Goal: Task Accomplishment & Management: Use online tool/utility

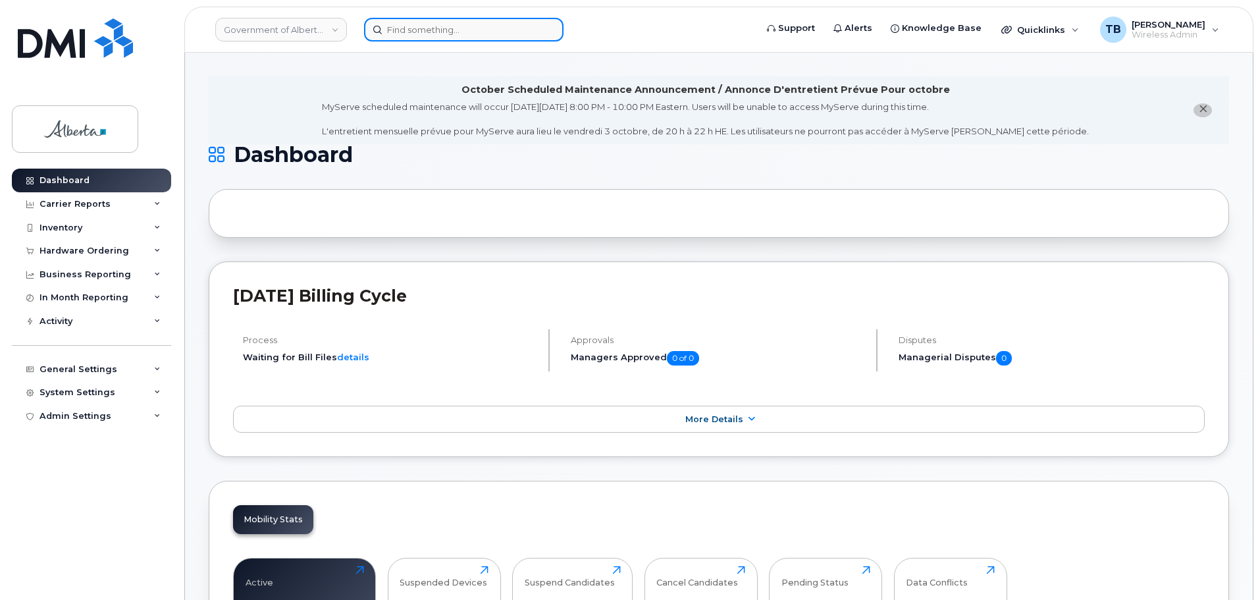
click at [433, 30] on input at bounding box center [463, 30] width 199 height 24
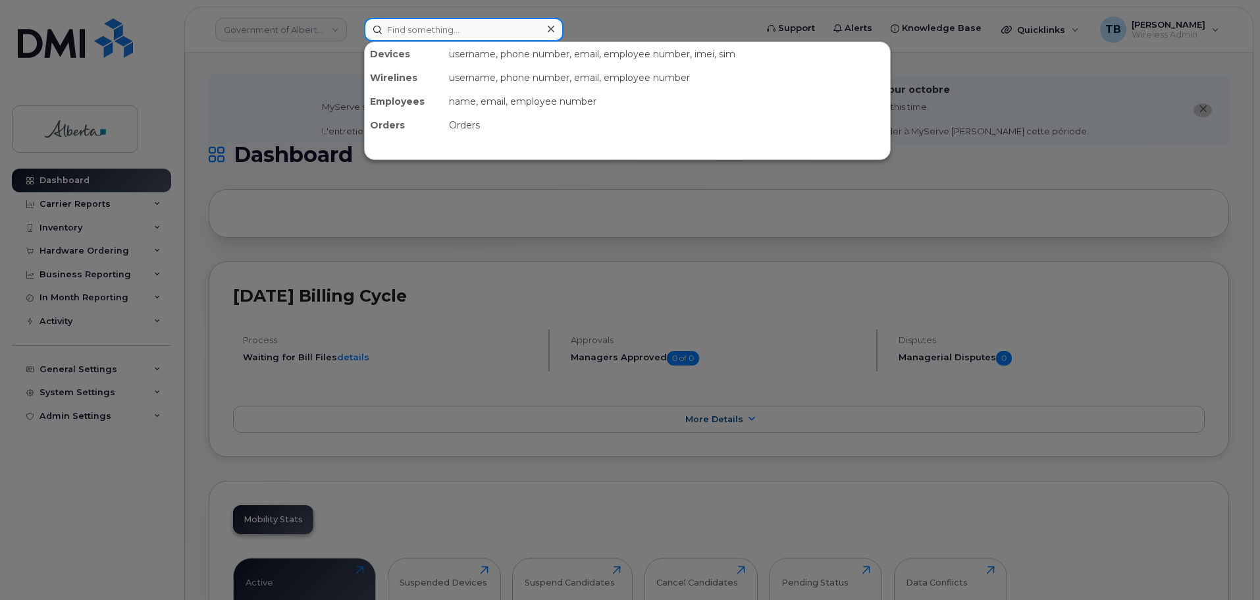
paste input "5873386153"
type input "5873386153"
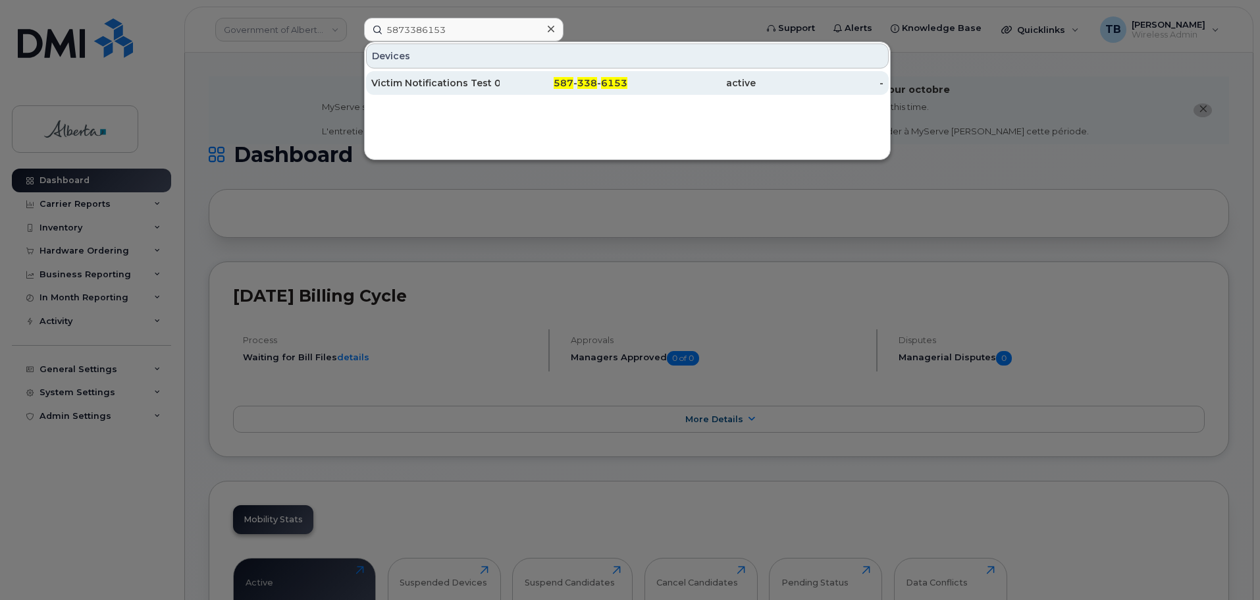
click at [403, 78] on div "Victim Notifications Test 01" at bounding box center [435, 82] width 128 height 13
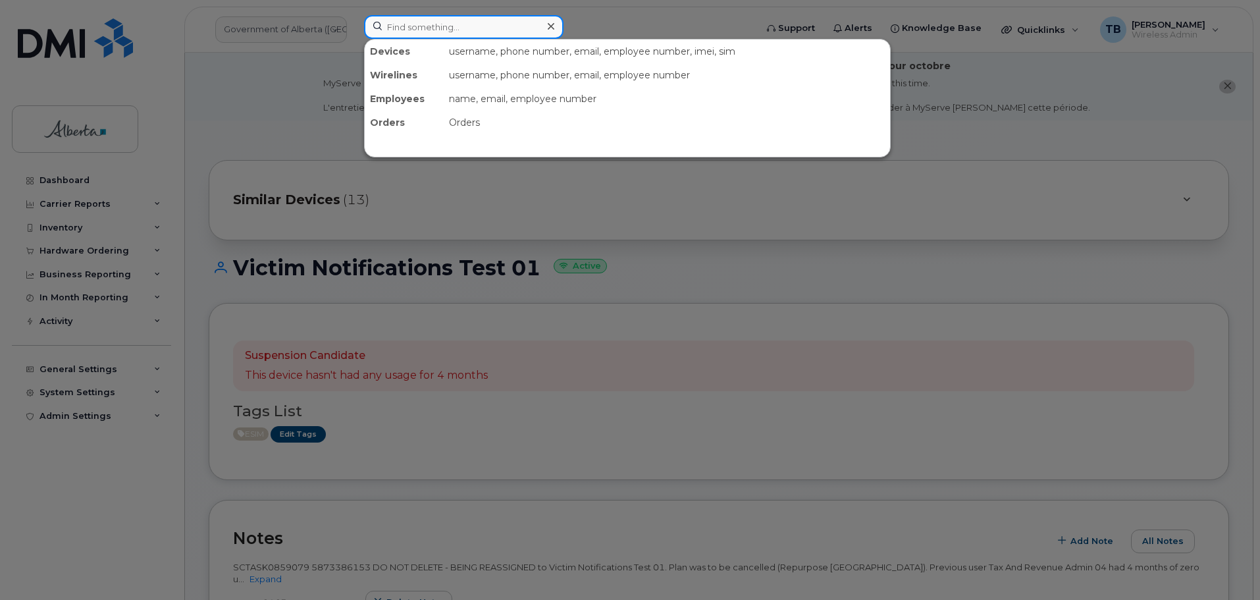
click at [386, 30] on input at bounding box center [463, 27] width 199 height 24
paste input "5873342738"
type input "5873342738"
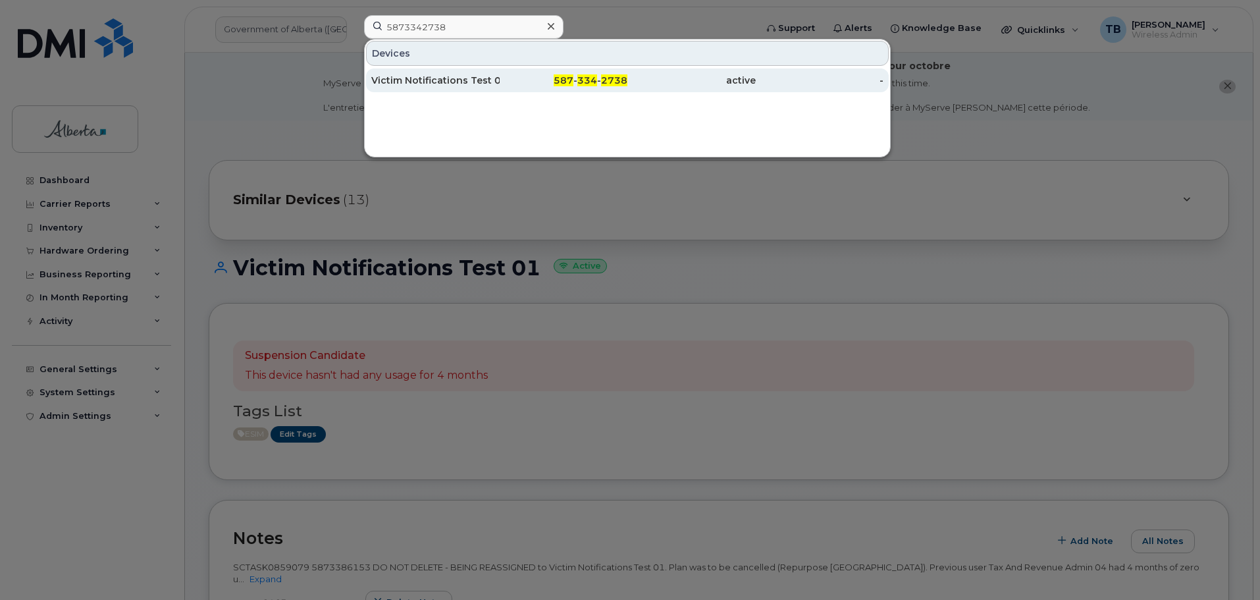
click at [413, 78] on div "Victim Notifications Test 02" at bounding box center [435, 80] width 128 height 13
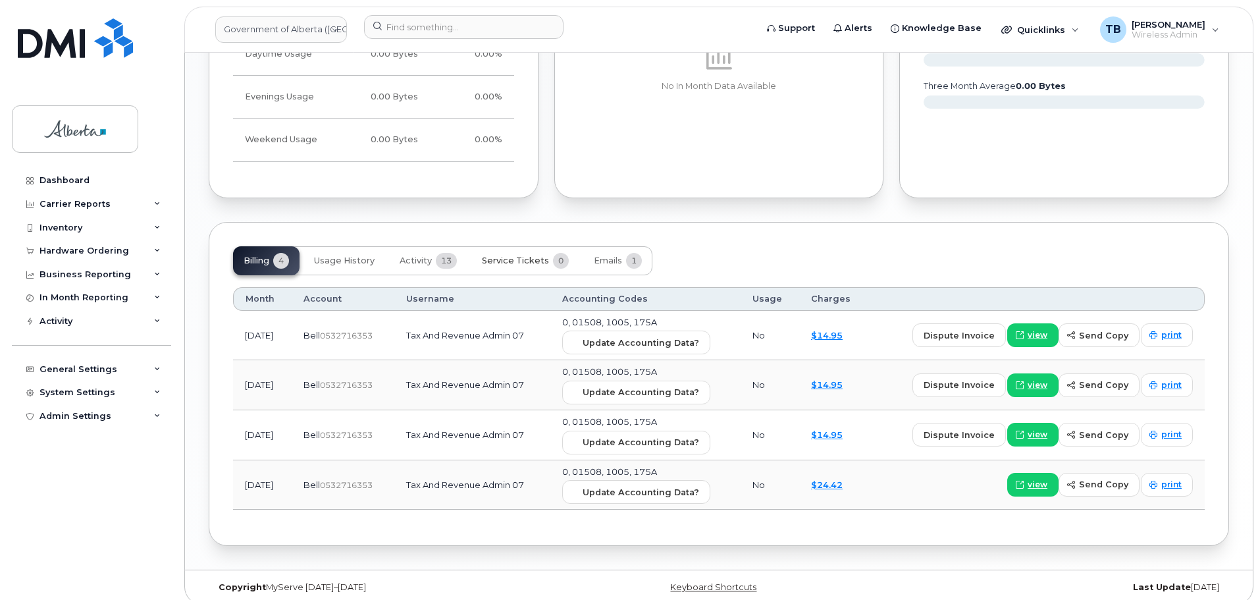
click at [513, 255] on span "Service Tickets" at bounding box center [515, 260] width 67 height 11
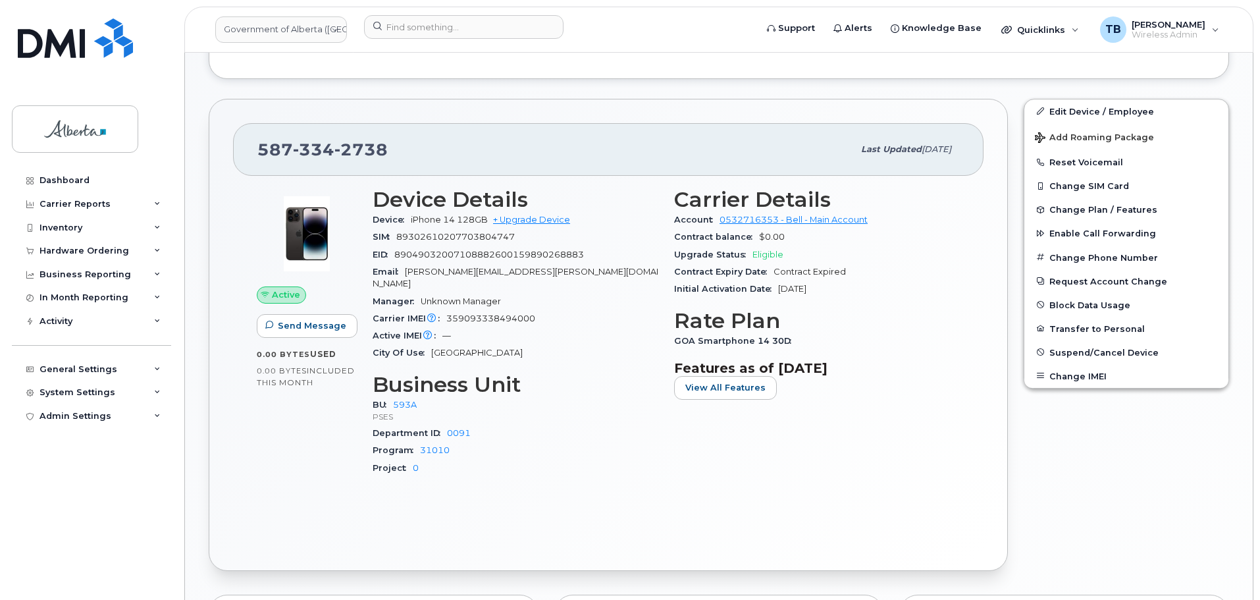
scroll to position [378, 0]
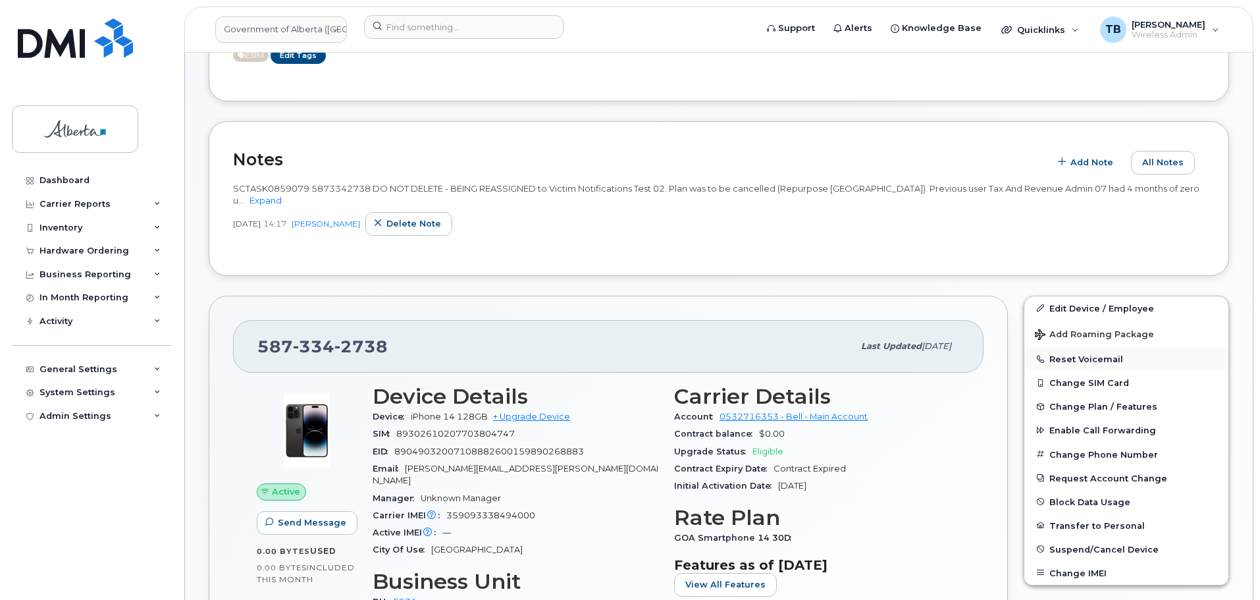
click at [1073, 361] on button "Reset Voicemail" at bounding box center [1126, 359] width 204 height 24
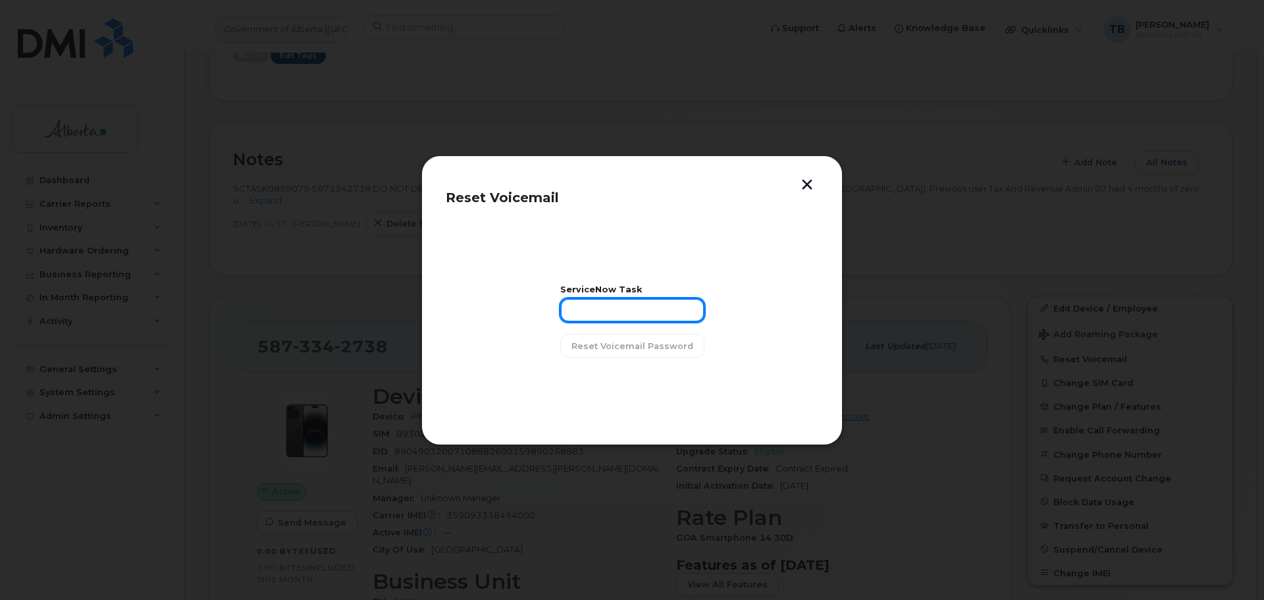
click at [634, 315] on input "text" at bounding box center [632, 310] width 144 height 24
paste input "SCTASK0859079"
type input "SCTASK0859079"
click at [630, 349] on span "Reset Voicemail Password" at bounding box center [632, 346] width 122 height 13
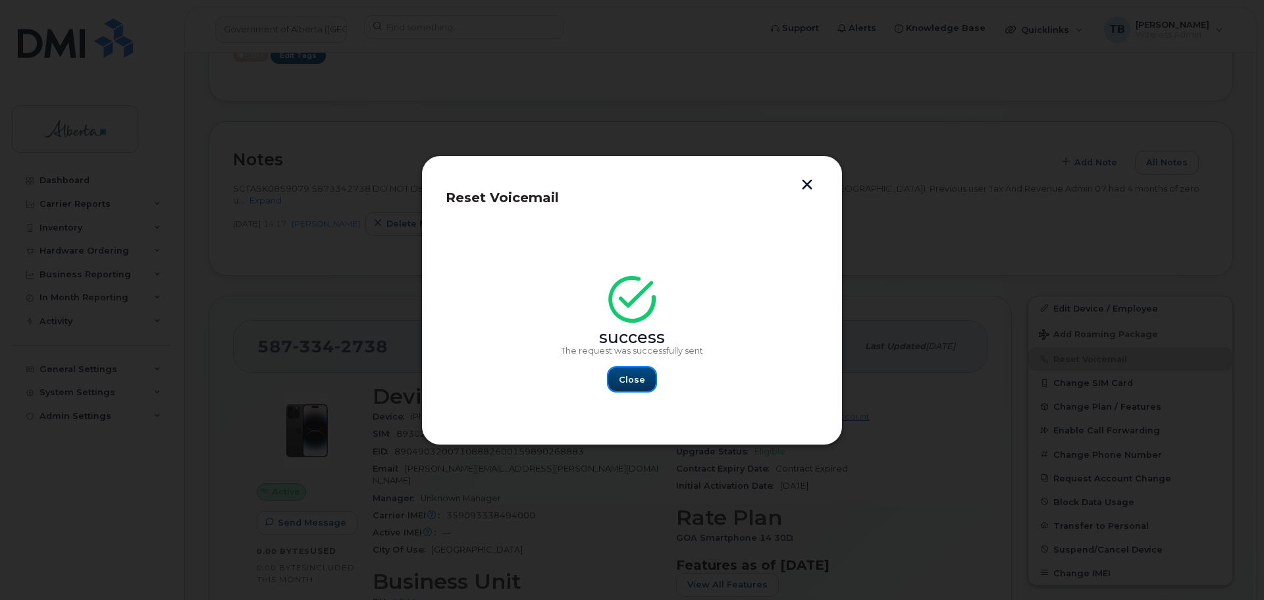
click at [625, 383] on span "Close" at bounding box center [632, 379] width 26 height 13
